Goal: Transaction & Acquisition: Purchase product/service

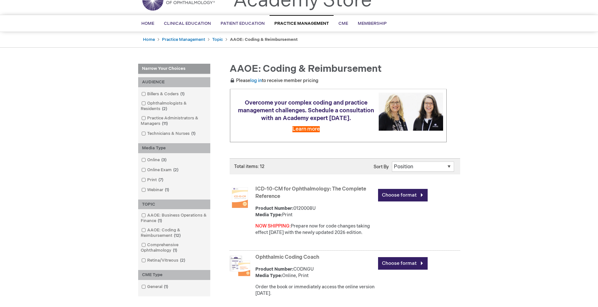
scroll to position [64, 0]
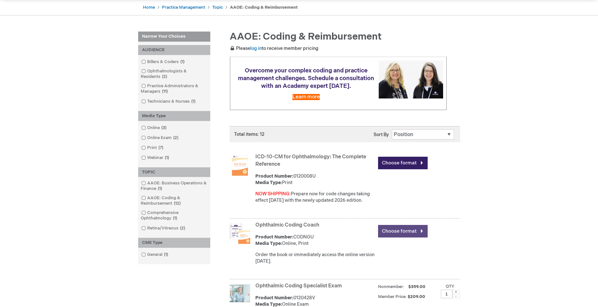
click at [383, 231] on link "Choose format" at bounding box center [403, 231] width 50 height 13
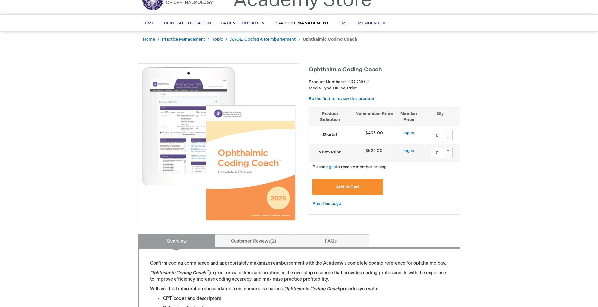
scroll to position [32, 0]
